Goal: Register for event/course

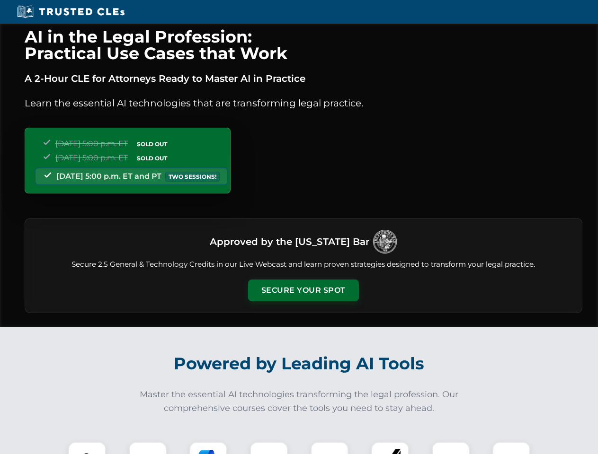
click at [303, 291] on button "Secure Your Spot" at bounding box center [303, 291] width 111 height 22
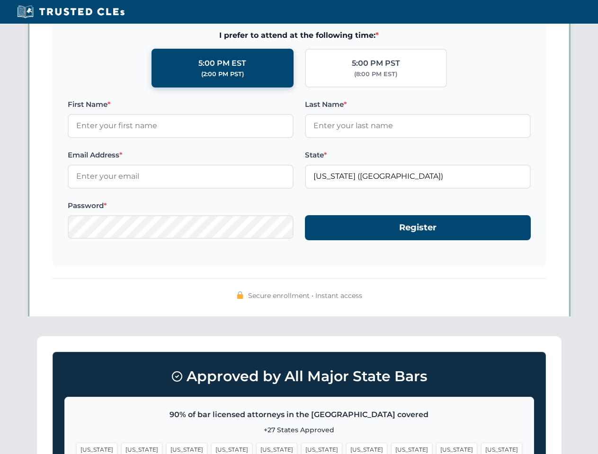
click at [436, 448] on span "[US_STATE]" at bounding box center [456, 450] width 41 height 14
